Goal: Task Accomplishment & Management: Complete application form

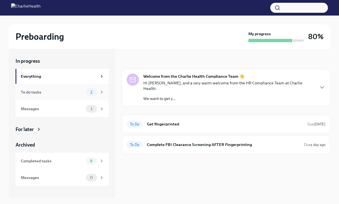
click at [80, 94] on div "To do tasks" at bounding box center [52, 92] width 63 height 6
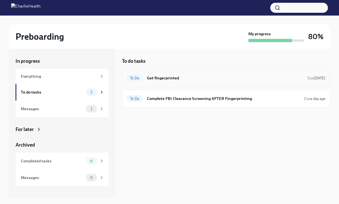
click at [184, 75] on h6 "Get fingerprinted" at bounding box center [225, 78] width 156 height 6
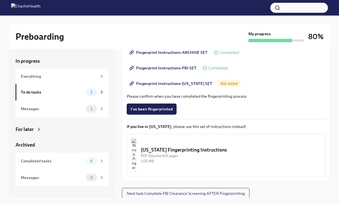
scroll to position [96, 0]
click at [194, 84] on span "Fingerprint Instructions-[US_STATE] SET" at bounding box center [172, 83] width 82 height 6
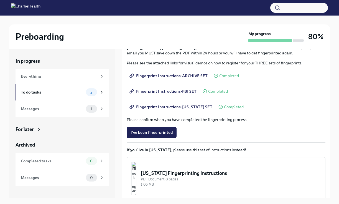
scroll to position [85, 0]
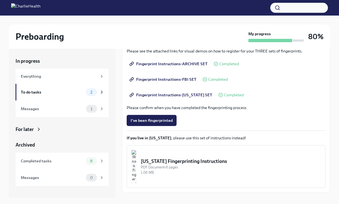
click at [170, 64] on span "Fingerprint Instructions-ARCHIVE SET" at bounding box center [169, 64] width 77 height 6
click at [170, 80] on span "Fingerprint Instructions-FBI SET" at bounding box center [164, 80] width 66 height 6
click at [155, 118] on span "I've been fingerprinted" at bounding box center [152, 121] width 42 height 6
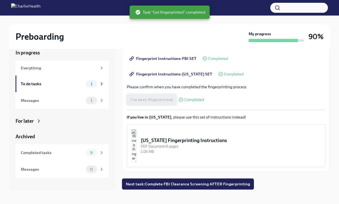
scroll to position [9, 0]
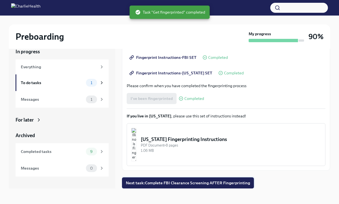
click at [184, 186] on button "Next task : Complete FBI Clearance Screening AFTER Fingerprinting" at bounding box center [188, 182] width 132 height 11
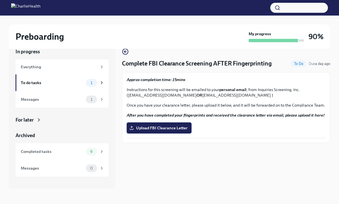
click at [162, 130] on span "Upload FBI Clearance Letter" at bounding box center [159, 128] width 57 height 6
click at [0, 0] on input "Upload FBI Clearance Letter" at bounding box center [0, 0] width 0 height 0
click at [72, 90] on div "To do tasks 0" at bounding box center [62, 82] width 93 height 17
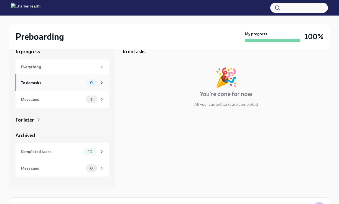
click at [74, 86] on div "To do tasks 0" at bounding box center [63, 83] width 84 height 8
click at [71, 91] on div "To do tasks 0" at bounding box center [62, 82] width 93 height 17
click at [70, 99] on div "Messages" at bounding box center [52, 99] width 63 height 6
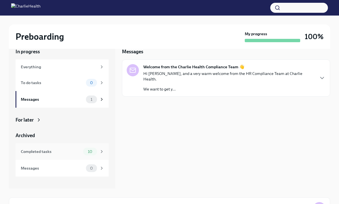
click at [58, 150] on div "Completed tasks" at bounding box center [51, 151] width 60 height 6
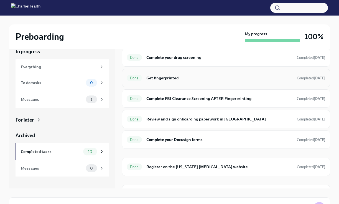
scroll to position [87, 0]
